Goal: Task Accomplishment & Management: Use online tool/utility

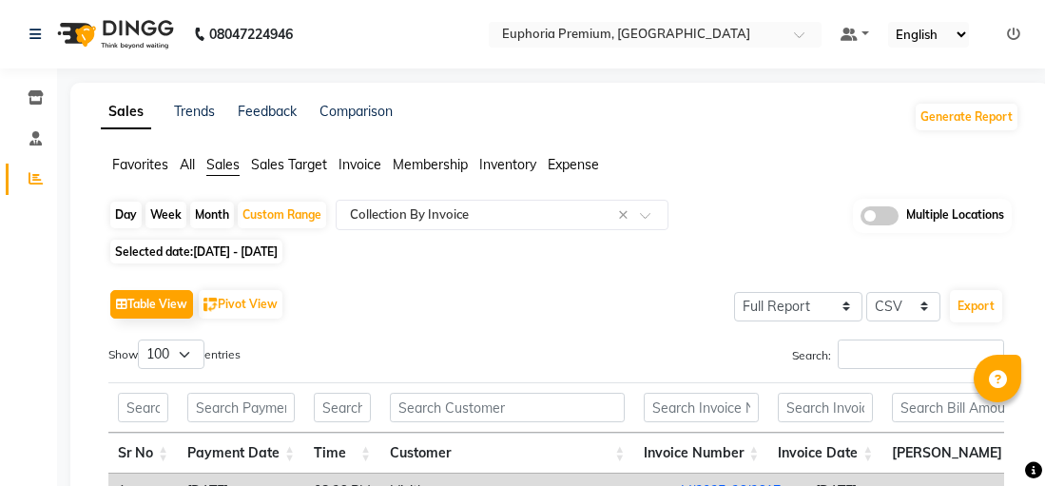
select select "full_report"
select select "csv"
select select "100"
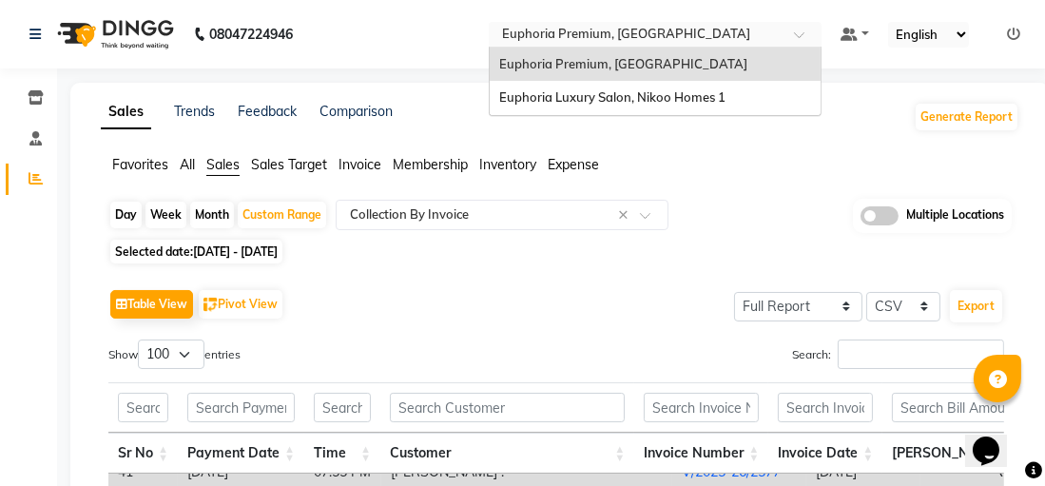
click at [803, 37] on span at bounding box center [806, 39] width 24 height 19
click at [651, 96] on span "Euphoria Luxury Salon, Nikoo Homes 1" at bounding box center [612, 96] width 226 height 15
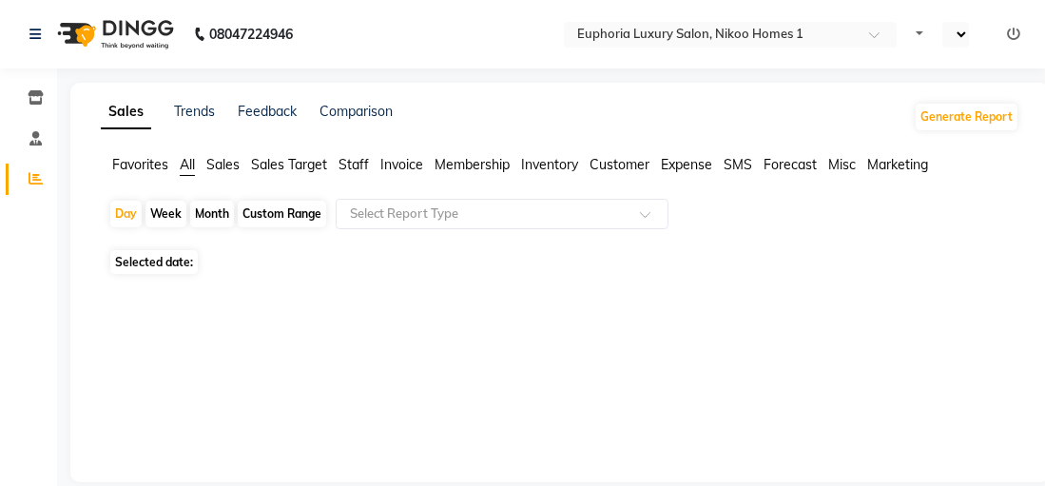
select select "en"
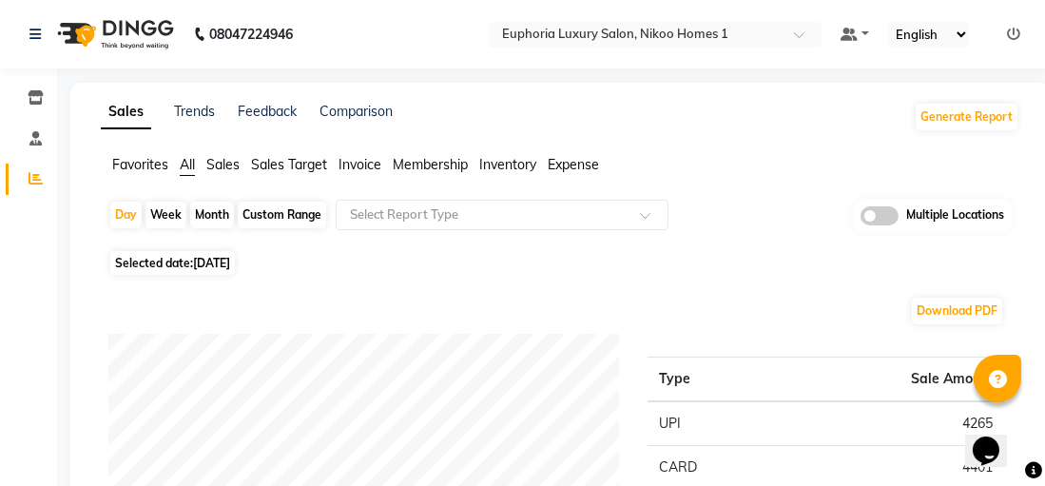
click at [222, 157] on span "Sales" at bounding box center [222, 164] width 33 height 17
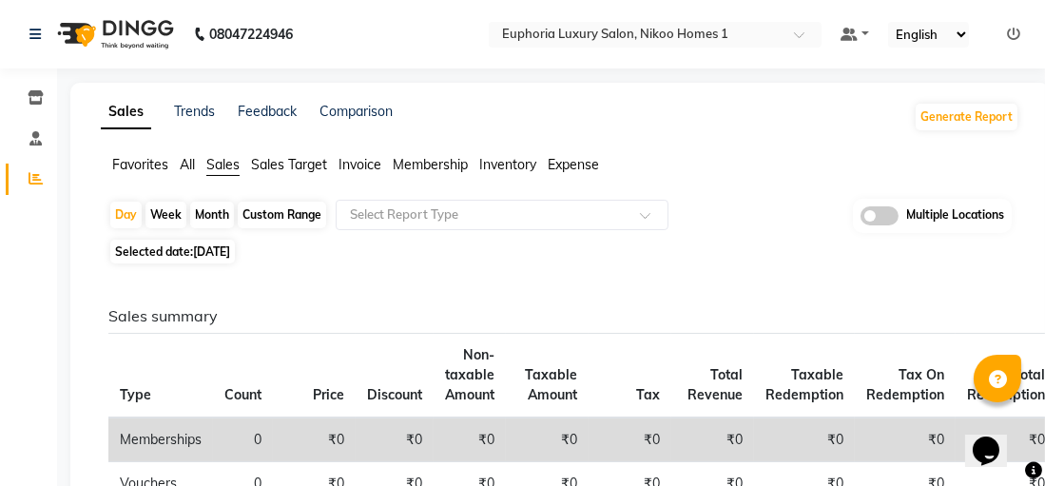
click at [215, 214] on div "Month" at bounding box center [212, 215] width 44 height 27
select select "9"
select select "2025"
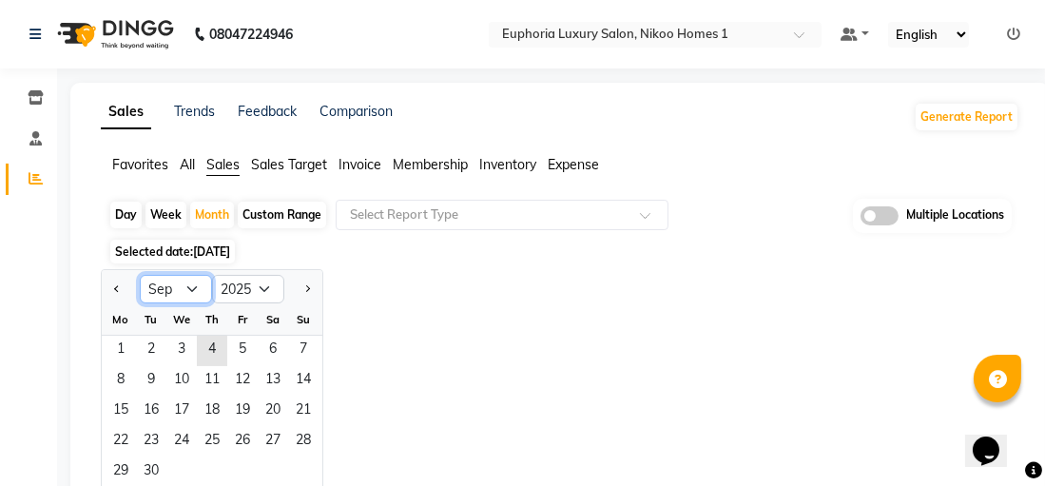
click at [195, 290] on select "Jan Feb Mar Apr May Jun [DATE] Aug Sep Oct Nov Dec" at bounding box center [176, 289] width 72 height 29
select select "8"
click at [140, 275] on select "Jan Feb Mar Apr May Jun [DATE] Aug Sep Oct Nov Dec" at bounding box center [176, 289] width 72 height 29
click at [647, 219] on span at bounding box center [652, 220] width 24 height 19
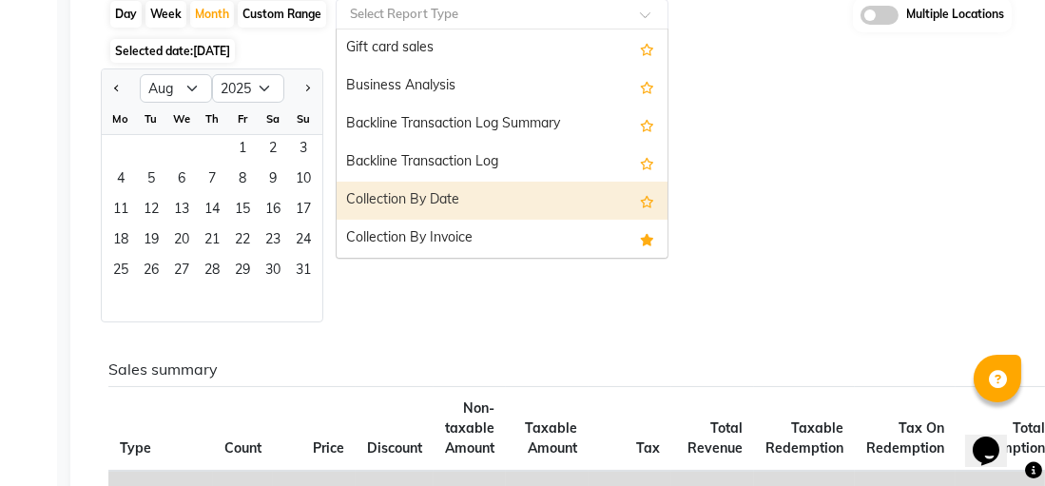
scroll to position [285, 0]
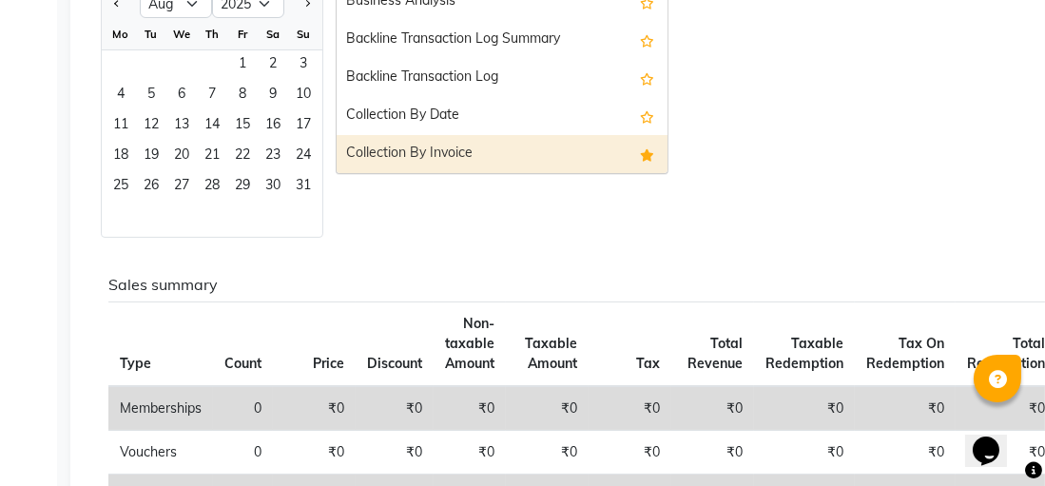
click at [515, 156] on div "Collection By Invoice" at bounding box center [502, 154] width 331 height 38
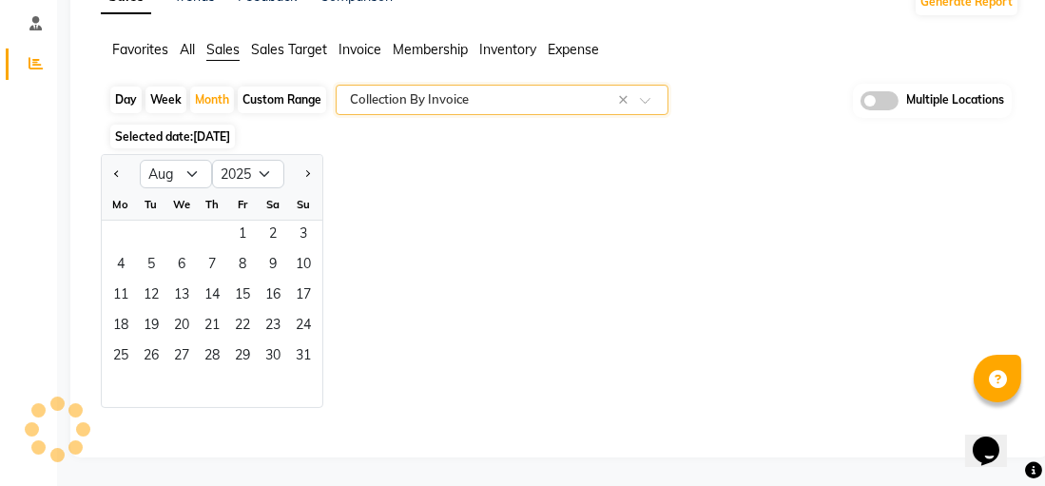
scroll to position [113, 0]
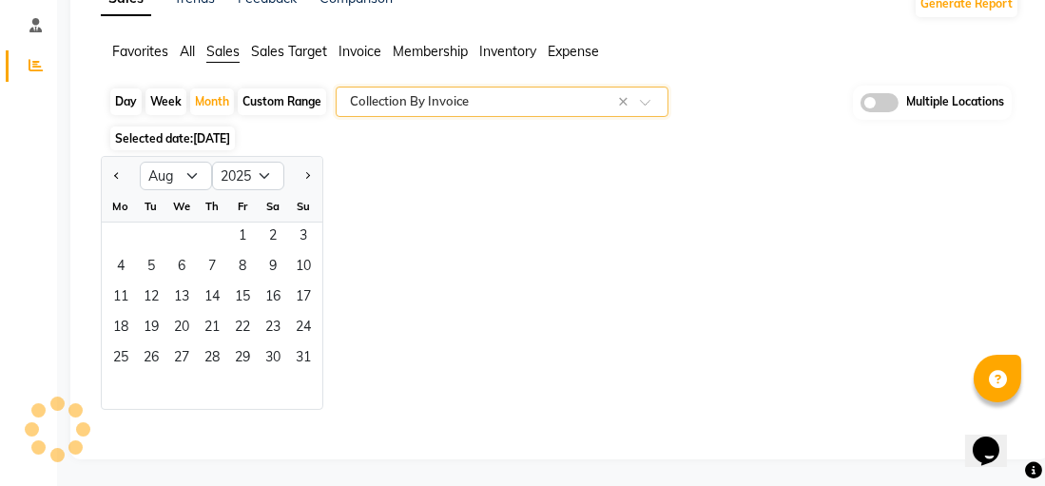
select select "full_report"
select select "csv"
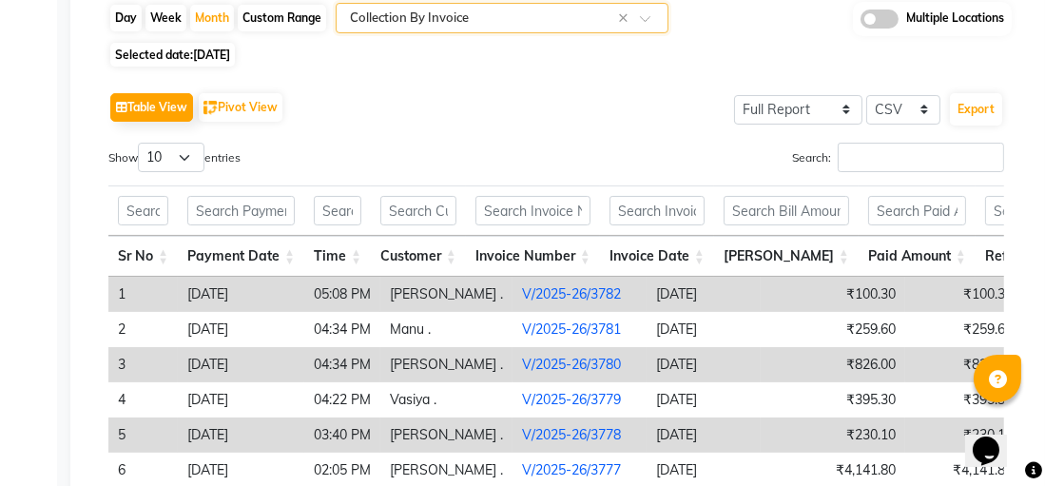
scroll to position [18, 0]
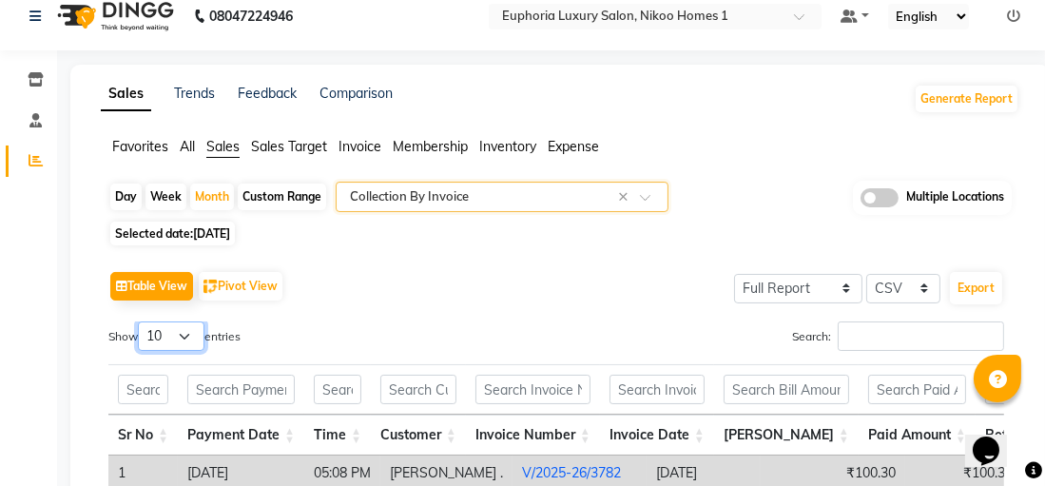
click at [191, 335] on select "10 25 50 100" at bounding box center [171, 335] width 67 height 29
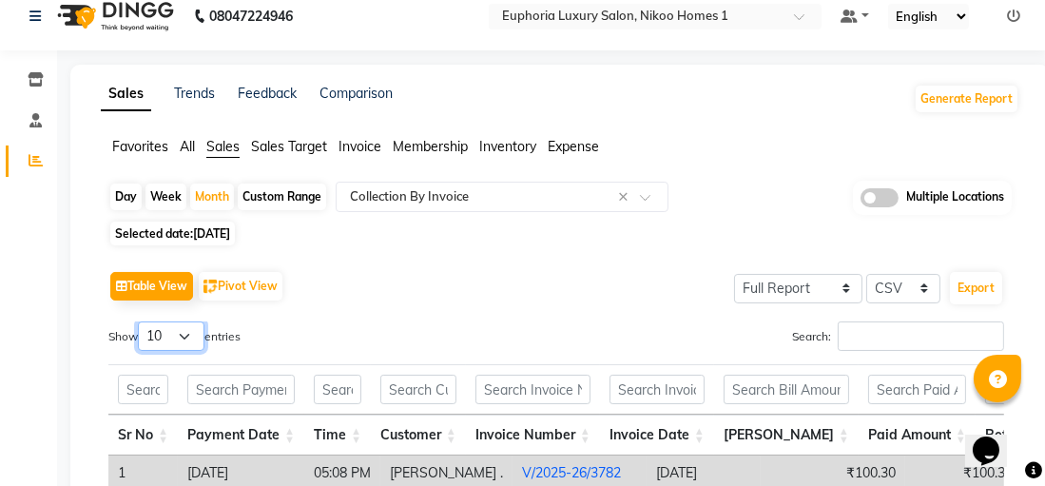
select select "100"
click at [141, 321] on select "10 25 50 100" at bounding box center [171, 335] width 67 height 29
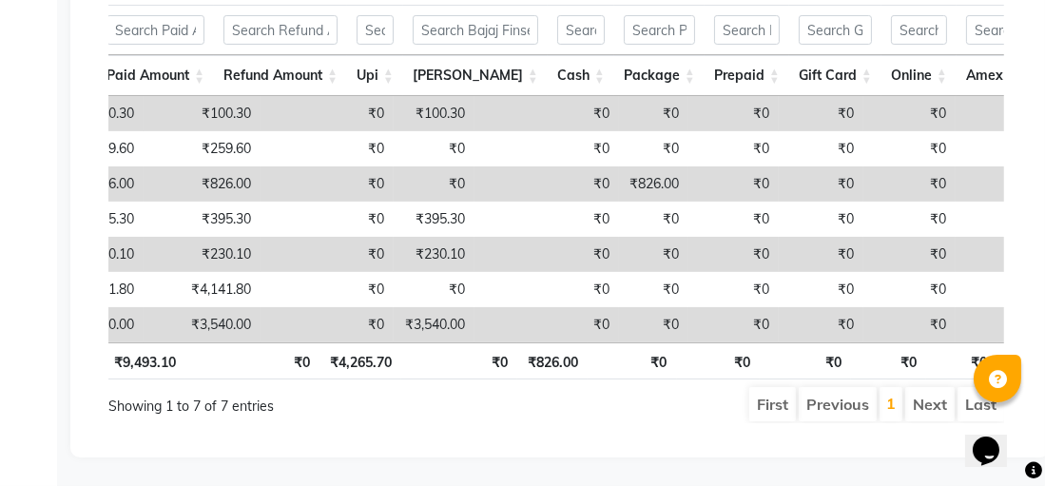
scroll to position [0, 1132]
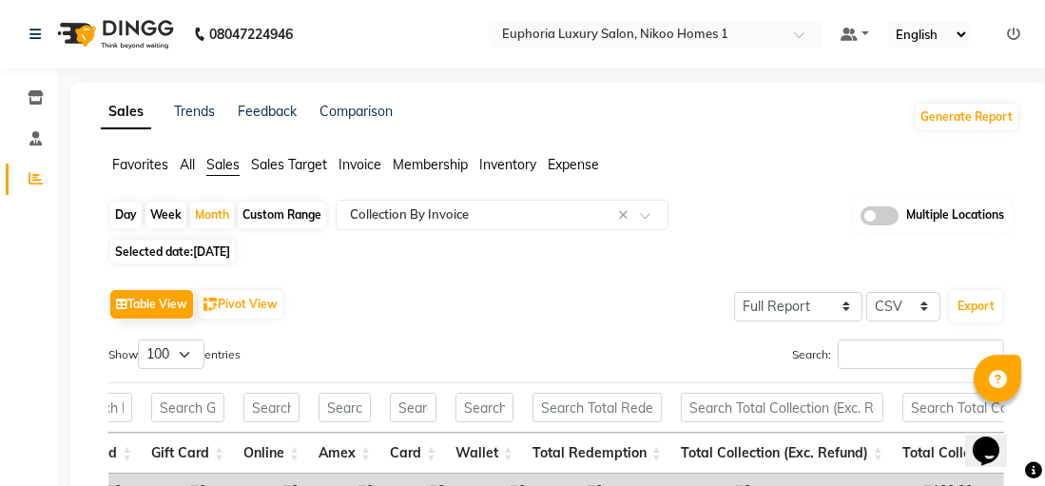
click at [219, 249] on span "04-09-2025" at bounding box center [211, 251] width 37 height 14
select select "9"
select select "2025"
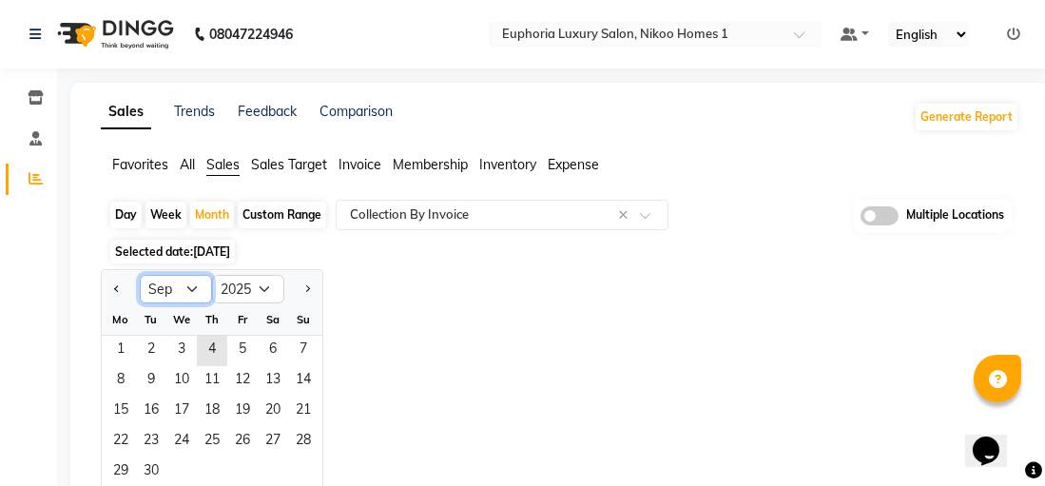
click at [186, 291] on select "Jan Feb Mar Apr May Jun Jul Aug Sep Oct Nov Dec" at bounding box center [176, 289] width 72 height 29
select select "8"
click at [140, 275] on select "Jan Feb Mar Apr May Jun Jul Aug Sep Oct Nov Dec" at bounding box center [176, 289] width 72 height 29
click at [278, 223] on div "Custom Range" at bounding box center [282, 215] width 88 height 27
select select "9"
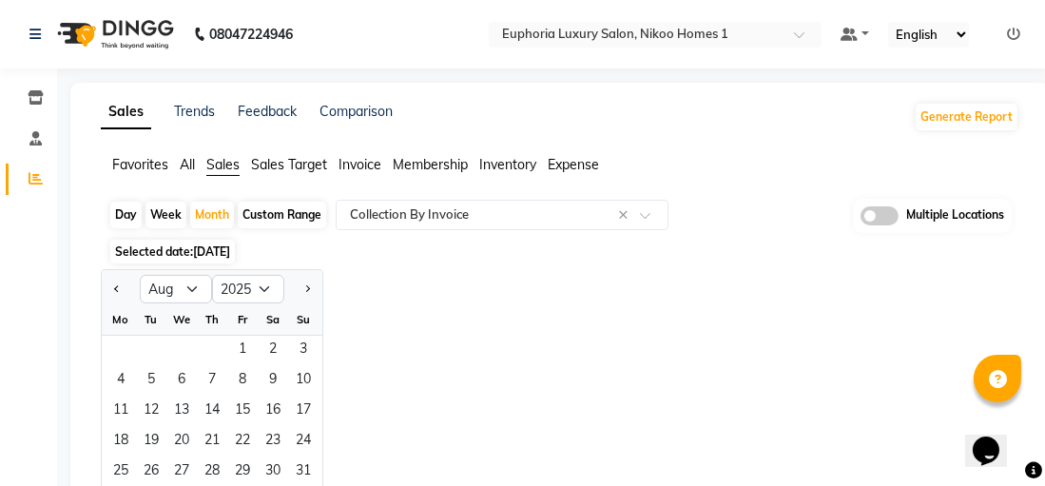
select select "2025"
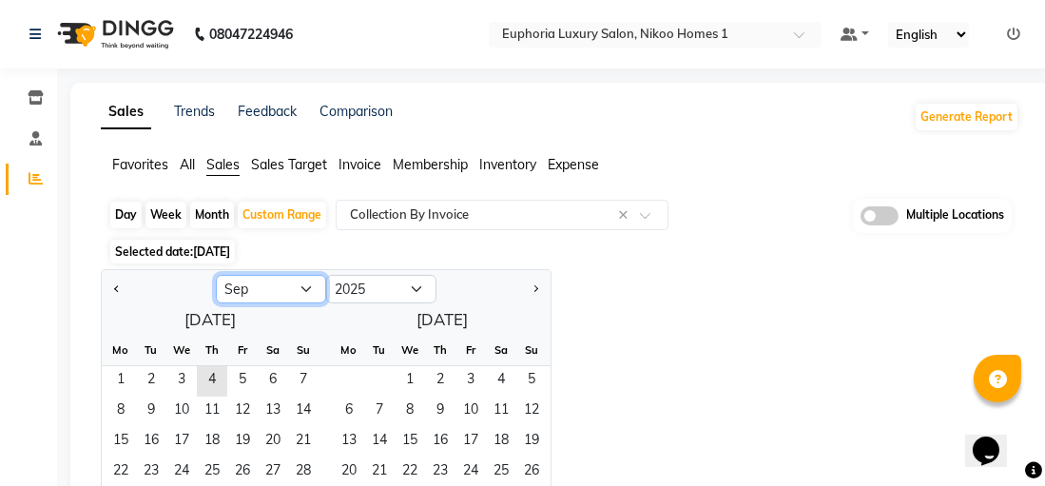
click at [305, 286] on select "Jan Feb Mar Apr May Jun Jul Aug Sep Oct Nov Dec" at bounding box center [271, 289] width 110 height 29
select select "8"
click at [216, 275] on select "Jan Feb Mar Apr May Jun Jul Aug Sep Oct Nov Dec" at bounding box center [271, 289] width 110 height 29
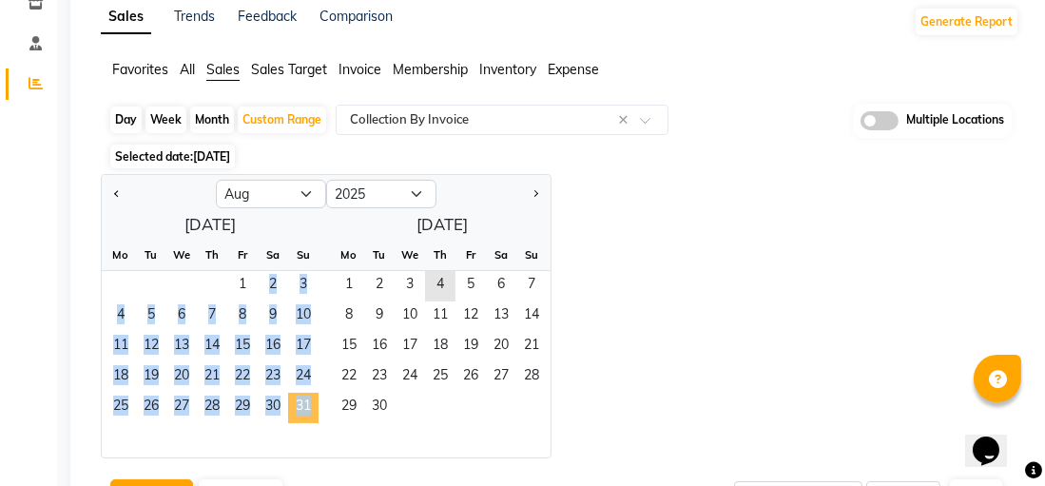
drag, startPoint x: 240, startPoint y: 281, endPoint x: 305, endPoint y: 407, distance: 142.5
click at [305, 407] on ngb-datepicker-month "Mo Tu We Th Fr Sa Su 1 2 3 4 5 6 7 8 9 10 11 12 13 14 15 16 17 18 19 20 21 22 2…" at bounding box center [210, 349] width 217 height 218
click at [244, 284] on span "1" at bounding box center [242, 286] width 30 height 30
drag, startPoint x: 244, startPoint y: 284, endPoint x: 293, endPoint y: 397, distance: 122.3
click at [293, 397] on ngb-datepicker-month "Mo Tu We Th Fr Sa Su 1 2 3 4 5 6 7 8 9 10 11 12 13 14 15 16 17 18 19 20 21 22 2…" at bounding box center [210, 349] width 217 height 218
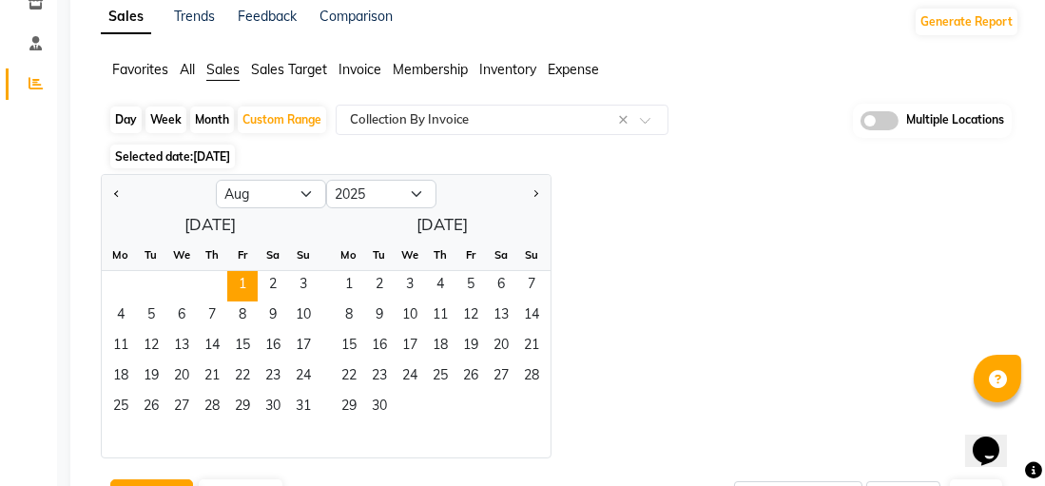
click at [292, 432] on div at bounding box center [210, 440] width 217 height 34
drag, startPoint x: 287, startPoint y: 406, endPoint x: 244, endPoint y: 403, distance: 42.9
click at [244, 403] on div "25 26 27 28 29 30 31" at bounding box center [210, 408] width 217 height 30
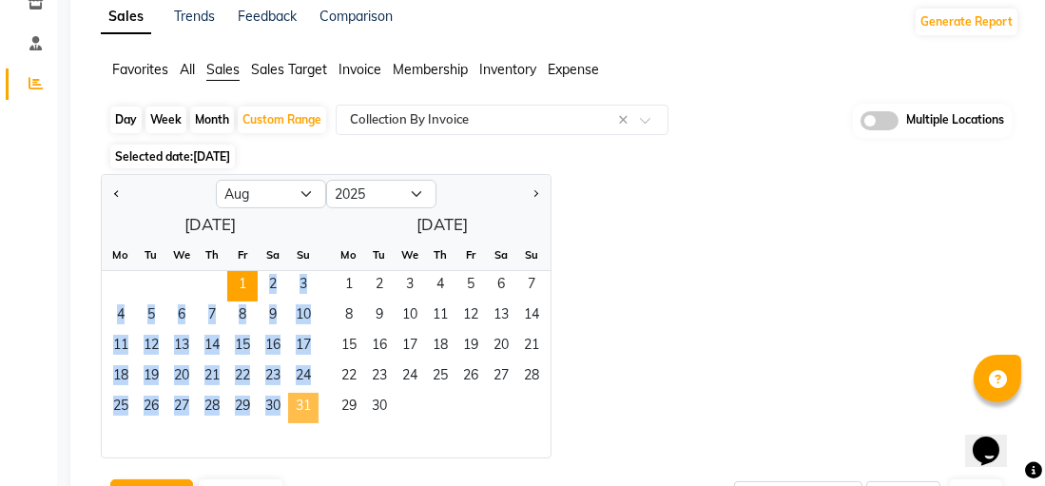
drag, startPoint x: 230, startPoint y: 282, endPoint x: 295, endPoint y: 398, distance: 133.7
click at [295, 398] on ngb-datepicker-month "Mo Tu We Th Fr Sa Su 1 2 3 4 5 6 7 8 9 10 11 12 13 14 15 16 17 18 19 20 21 22 2…" at bounding box center [210, 349] width 217 height 218
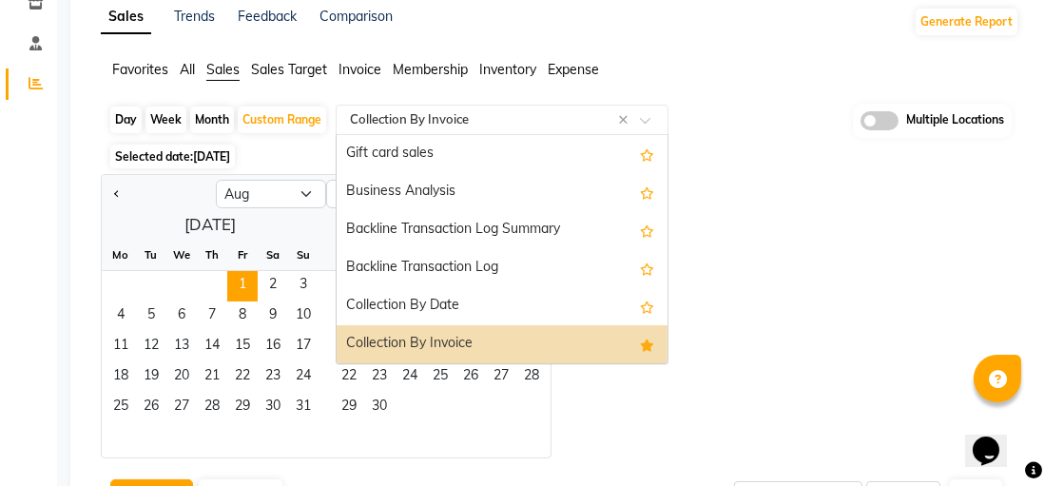
click at [644, 120] on span at bounding box center [652, 125] width 24 height 19
click at [433, 340] on div "Collection By Invoice" at bounding box center [502, 344] width 331 height 38
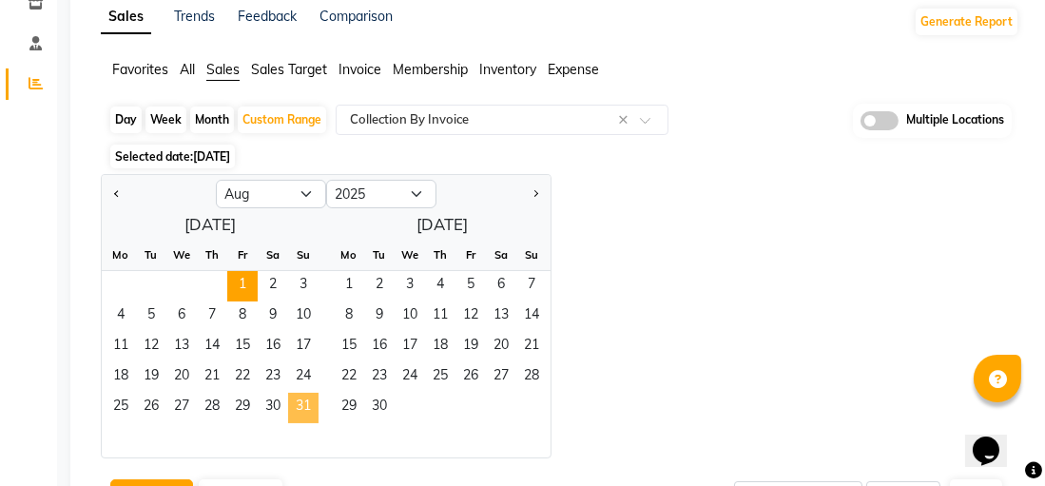
click at [303, 404] on span "31" at bounding box center [303, 408] width 30 height 30
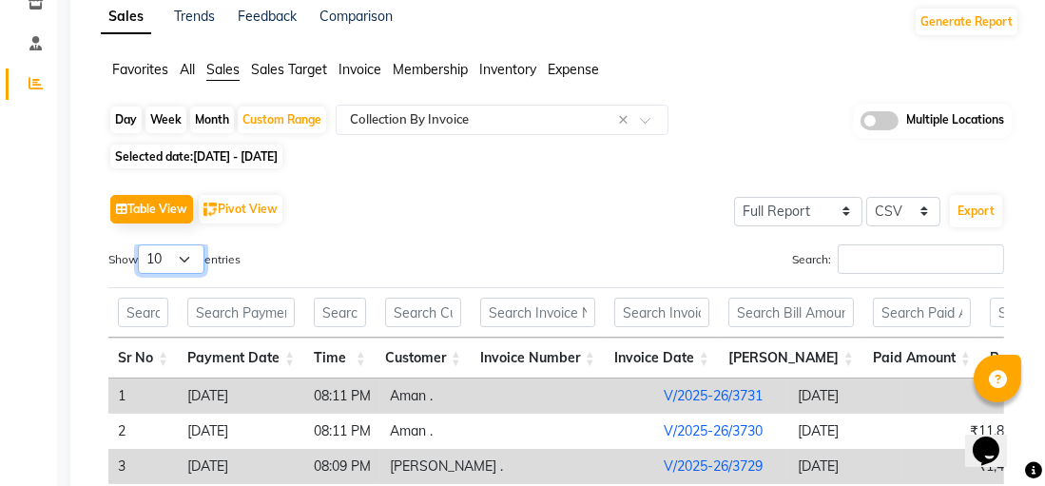
click at [187, 262] on select "10 25 50 100" at bounding box center [171, 258] width 67 height 29
select select "100"
click at [141, 244] on select "10 25 50 100" at bounding box center [171, 258] width 67 height 29
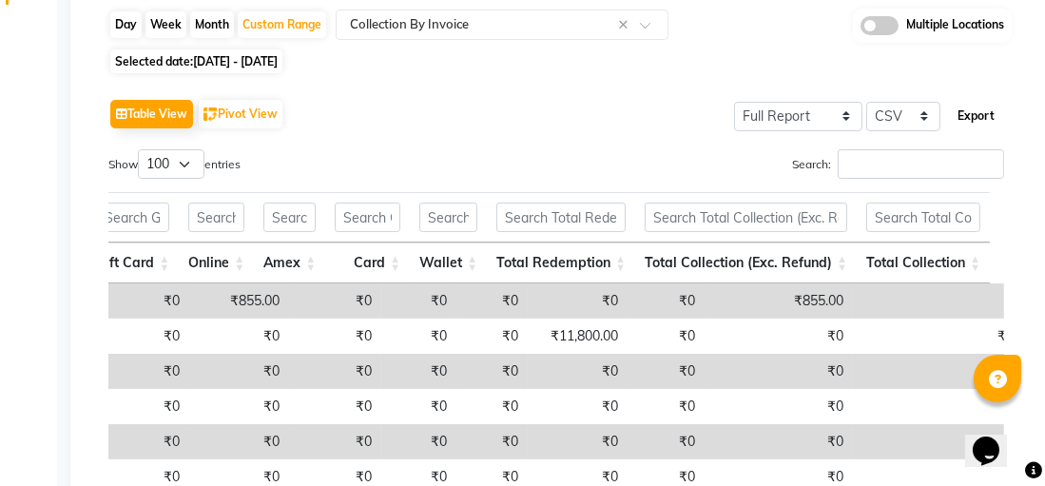
click at [977, 122] on button "Export" at bounding box center [976, 116] width 52 height 32
